Goal: Information Seeking & Learning: Learn about a topic

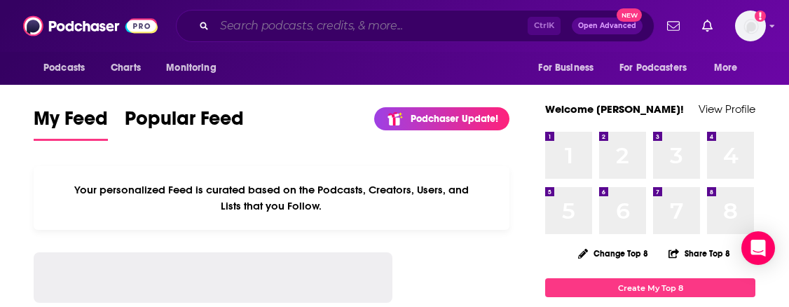
click at [322, 22] on input "Search podcasts, credits, & more..." at bounding box center [371, 26] width 313 height 22
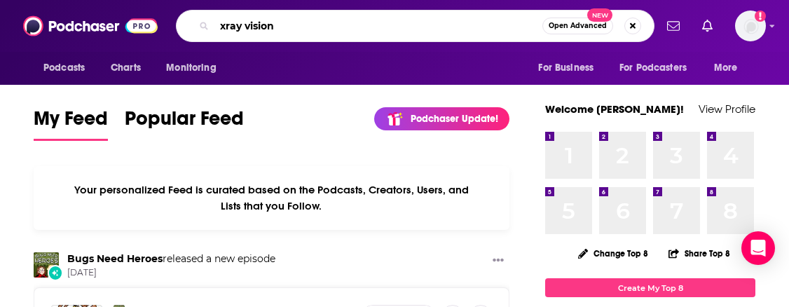
type input "xray vision"
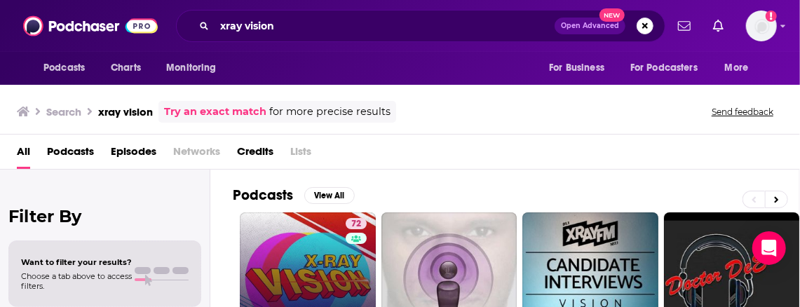
click at [306, 215] on link "72 X-Ray Vision" at bounding box center [308, 280] width 136 height 136
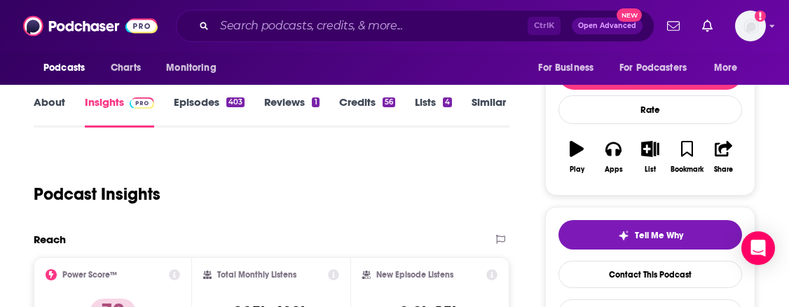
scroll to position [160, 0]
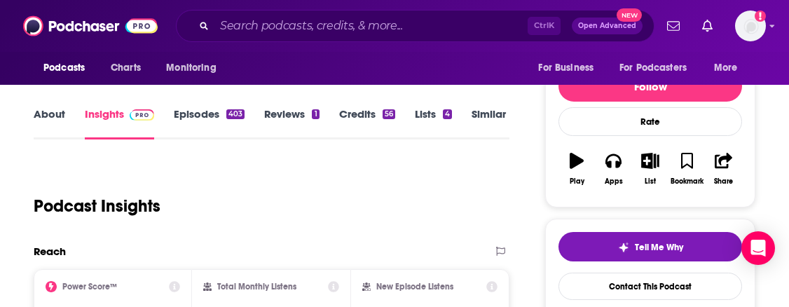
click at [201, 129] on link "Episodes 403" at bounding box center [209, 123] width 71 height 32
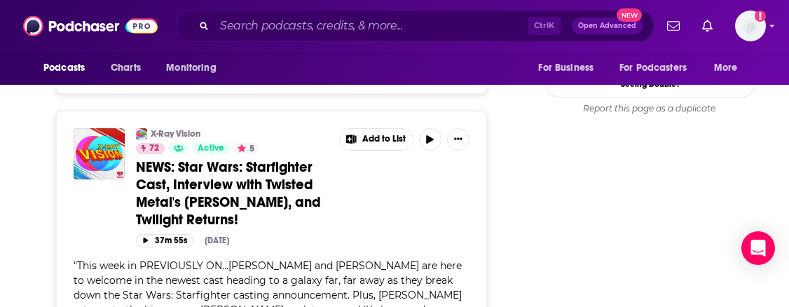
scroll to position [1728, 0]
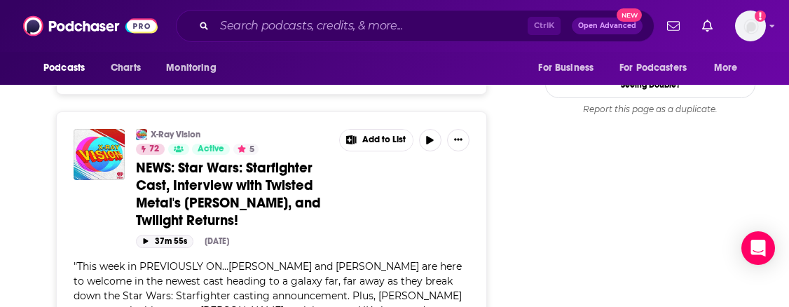
click at [144, 238] on icon "button" at bounding box center [145, 241] width 7 height 6
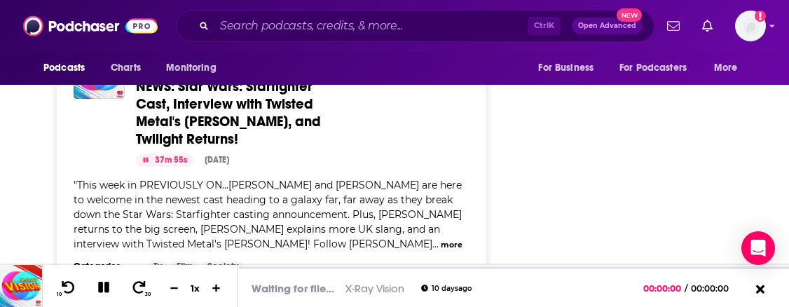
scroll to position [1810, 0]
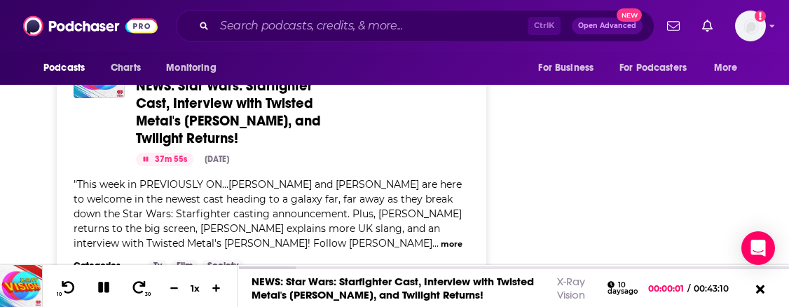
click at [441, 238] on button "more" at bounding box center [452, 244] width 22 height 12
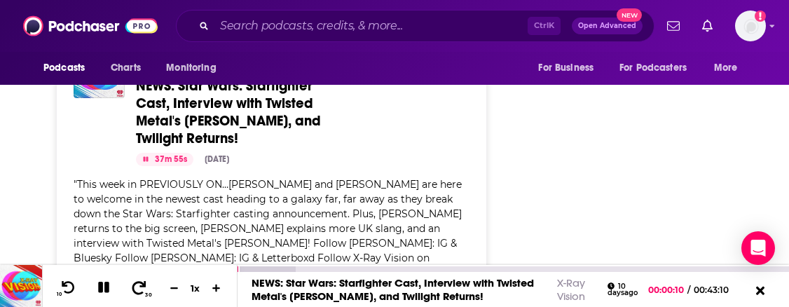
click at [130, 293] on button "30" at bounding box center [140, 288] width 29 height 20
click at [259, 271] on div at bounding box center [267, 269] width 58 height 6
click at [433, 272] on div "NEWS: Star Wars: Starfighter Cast, Interview with Twisted Metal's [PERSON_NAME]…" at bounding box center [514, 289] width 552 height 35
click at [443, 266] on div "10 30 1 x 00:16:04 NEWS: Star Wars: Starfighter Cast, Interview with Twisted Me…" at bounding box center [394, 286] width 789 height 42
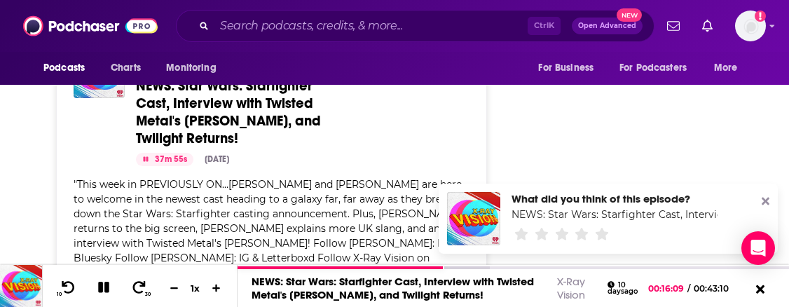
click at [763, 195] on div at bounding box center [766, 201] width 8 height 13
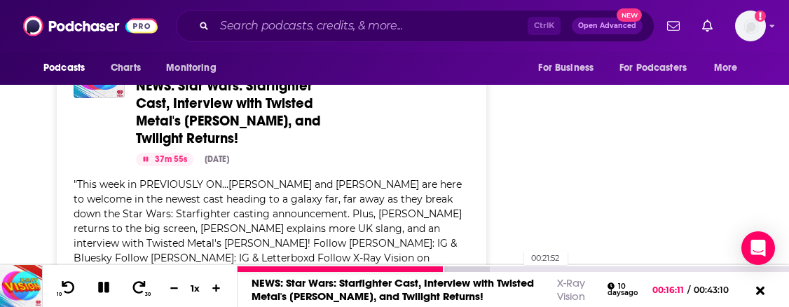
click at [517, 270] on div "00:21:52" at bounding box center [514, 269] width 552 height 6
click at [527, 271] on div at bounding box center [400, 269] width 325 height 6
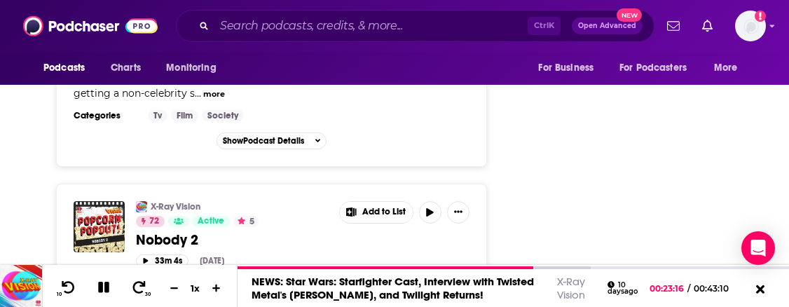
scroll to position [4684, 0]
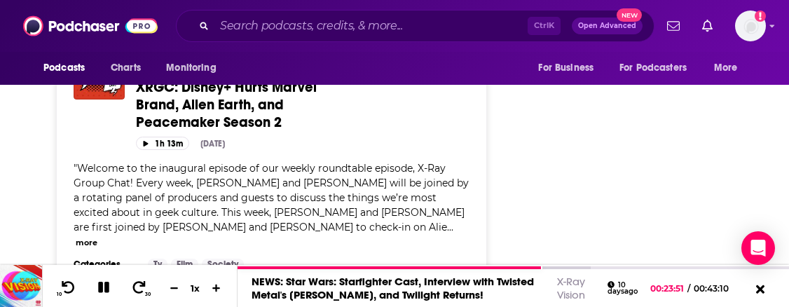
scroll to position [2070, 0]
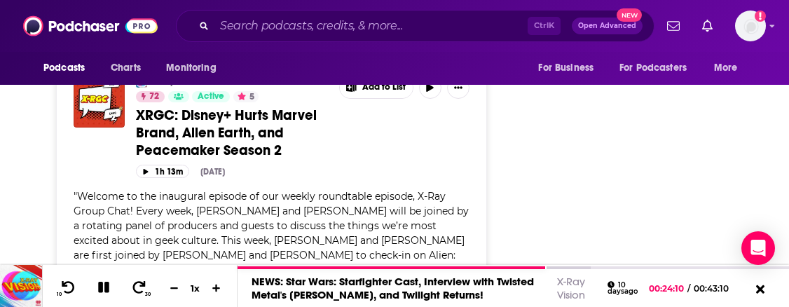
scroll to position [2225, 0]
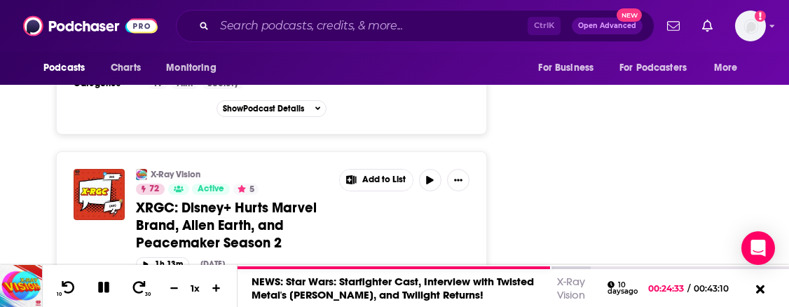
scroll to position [2035, 0]
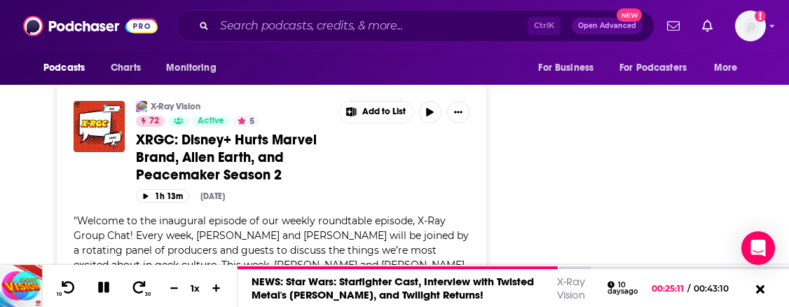
scroll to position [2106, 0]
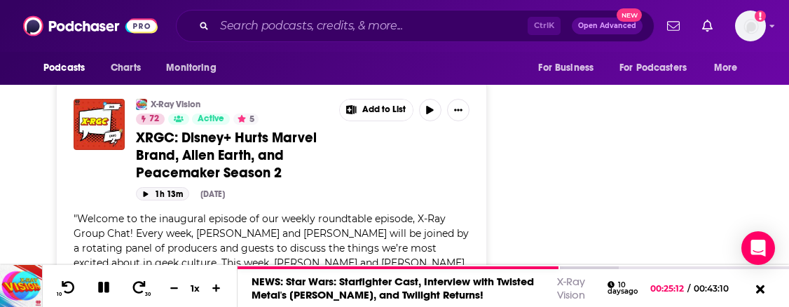
click at [144, 191] on icon "button" at bounding box center [146, 194] width 5 height 6
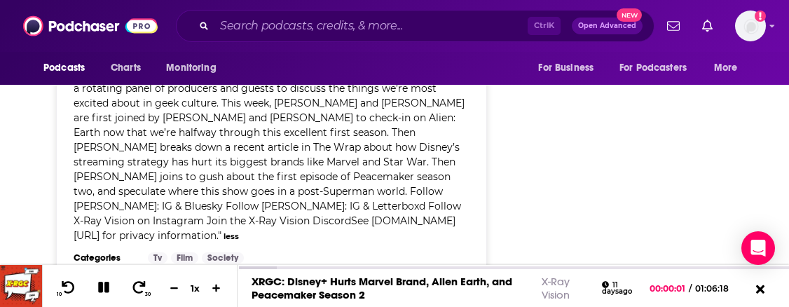
scroll to position [2392, 0]
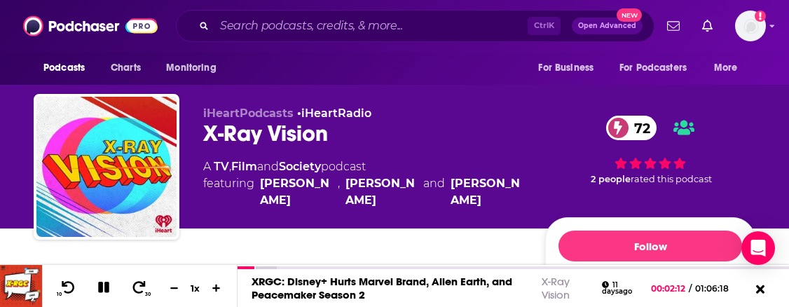
scroll to position [146, 0]
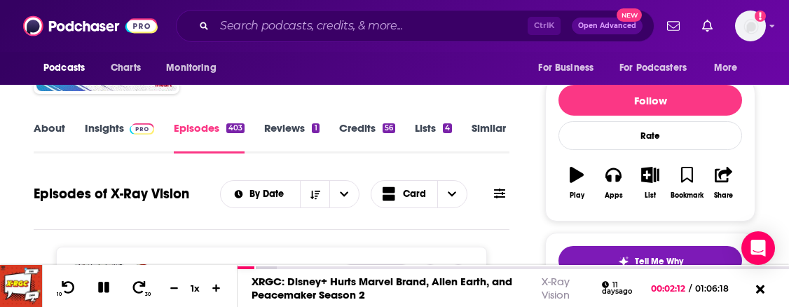
click at [90, 126] on link "Insights" at bounding box center [119, 137] width 69 height 32
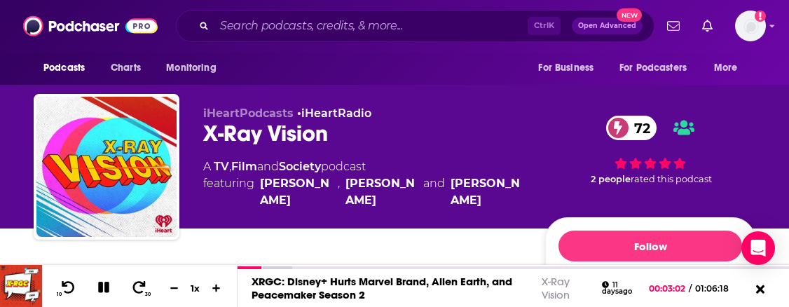
click at [764, 165] on div "iHeartPodcasts • iHeartRadio X-Ray Vision 72 A TV , Film and Society podcast fe…" at bounding box center [394, 152] width 743 height 151
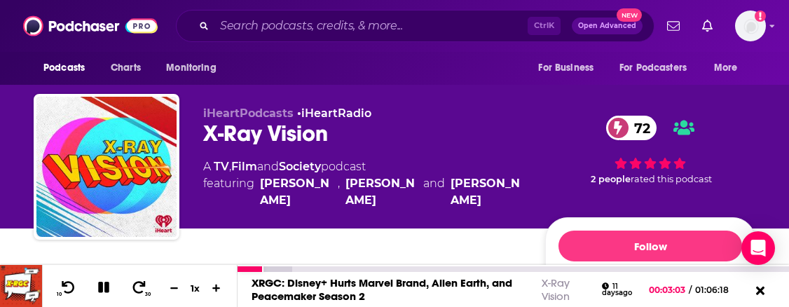
click at [101, 281] on icon at bounding box center [103, 288] width 20 height 20
